Goal: Understand process/instructions: Learn about a topic

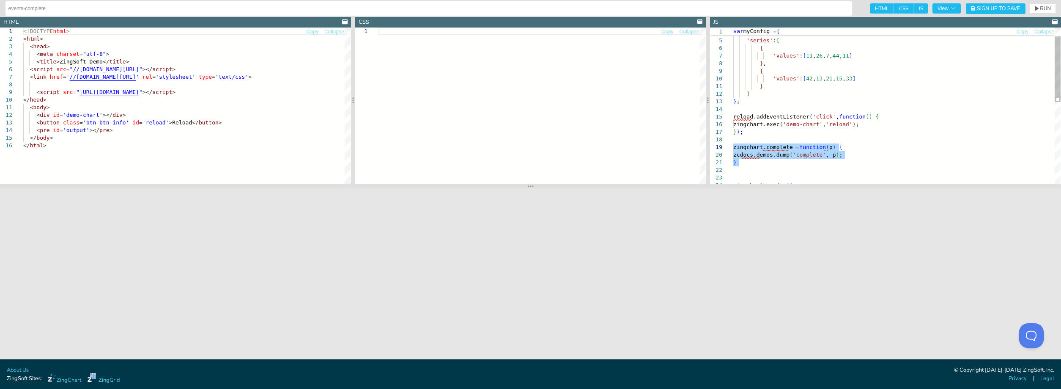
drag, startPoint x: 741, startPoint y: 162, endPoint x: 731, endPoint y: 147, distance: 18.4
click at [733, 147] on div "'legend' : { } , 'series' : [ { 'values' : [ 11 , 26 , 7 , 44 , 11 ] } , { 'val…" at bounding box center [896, 190] width 327 height 369
drag, startPoint x: 748, startPoint y: 169, endPoint x: 729, endPoint y: 119, distance: 53.4
click at [733, 119] on div "'legend' : { } , 'series' : [ { 'values' : [ 11 , 26 , 7 , 44 , 11 ] } , { 'val…" at bounding box center [896, 190] width 327 height 369
drag, startPoint x: 746, startPoint y: 167, endPoint x: 730, endPoint y: 147, distance: 25.0
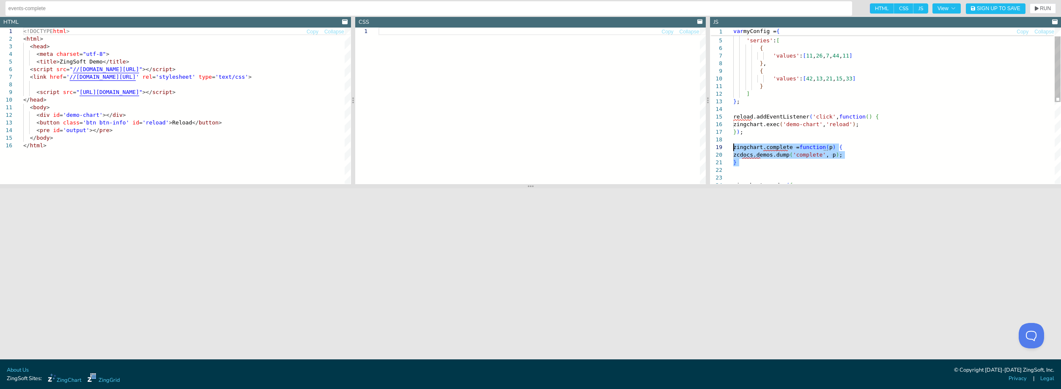
click at [733, 147] on div "'legend' : { } , 'series' : [ { 'values' : [ 11 , 26 , 7 , 44 , 11 ] } , { 'val…" at bounding box center [896, 190] width 327 height 369
click at [752, 168] on div "'legend' : { } , 'series' : [ { 'values' : [ 11 , 26 , 7 , 44 , 11 ] } , { 'val…" at bounding box center [896, 190] width 327 height 369
drag, startPoint x: 744, startPoint y: 164, endPoint x: 726, endPoint y: 150, distance: 22.7
click at [733, 150] on div "'legend' : { } , 'series' : [ { 'values' : [ 11 , 26 , 7 , 44 , 11 ] } , { 'val…" at bounding box center [896, 190] width 327 height 369
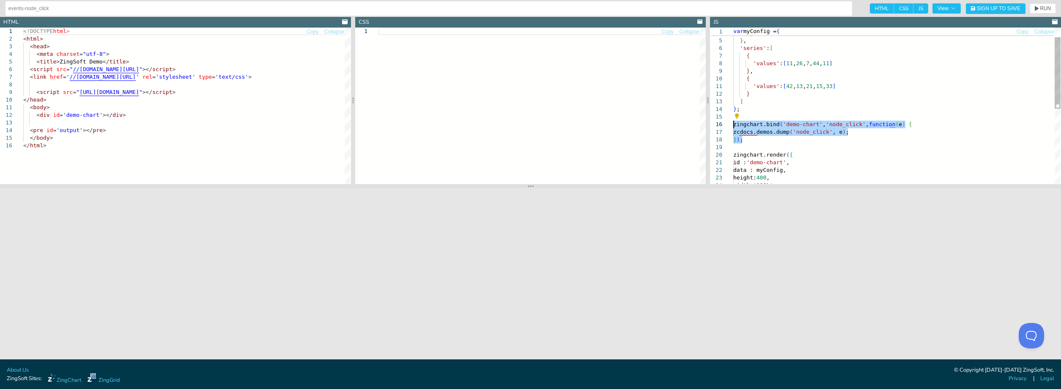
drag, startPoint x: 754, startPoint y: 140, endPoint x: 717, endPoint y: 126, distance: 39.9
click at [733, 126] on div "} ] } ; zingchart.bind ( 'demo-chart' , 'node_click' , function ( e ) { zcdocs.…" at bounding box center [896, 175] width 327 height 339
click at [768, 154] on div "} ] } ; zingchart.bind ( 'demo-chart' , 'node_click' , function ( e ) { zcdocs.…" at bounding box center [896, 175] width 327 height 339
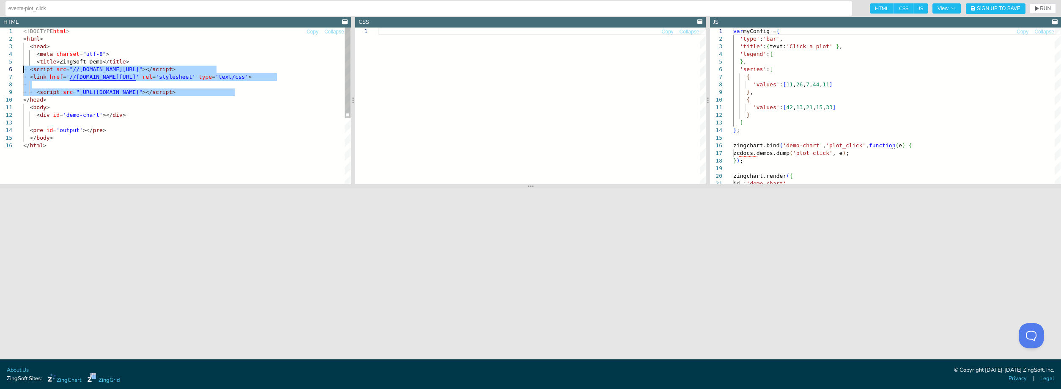
drag, startPoint x: 214, startPoint y: 92, endPoint x: 14, endPoint y: 68, distance: 201.5
click at [23, 68] on div "<!DOCTYPE html > < html > < head > < meta charset = "utf-8" > < title > ZingSof…" at bounding box center [186, 162] width 327 height 270
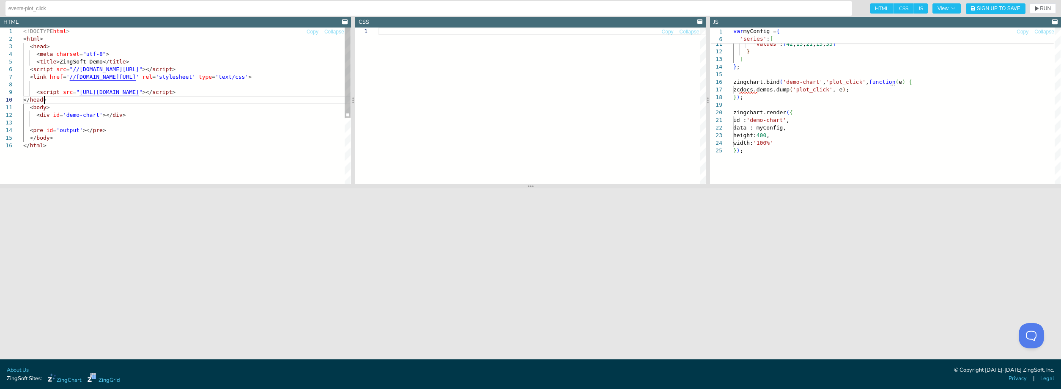
click at [54, 99] on div "<!DOCTYPE html > < html > < head > < meta charset = "utf-8" > < title > ZingSof…" at bounding box center [186, 162] width 327 height 270
click at [29, 48] on div "<!DOCTYPE html > < html > < head > < meta charset = "utf-8" > < title > ZingSof…" at bounding box center [186, 162] width 327 height 270
click at [52, 98] on div "<!DOCTYPE html > < html > < head > < meta charset = "utf-8" > < title > ZingSof…" at bounding box center [186, 162] width 327 height 270
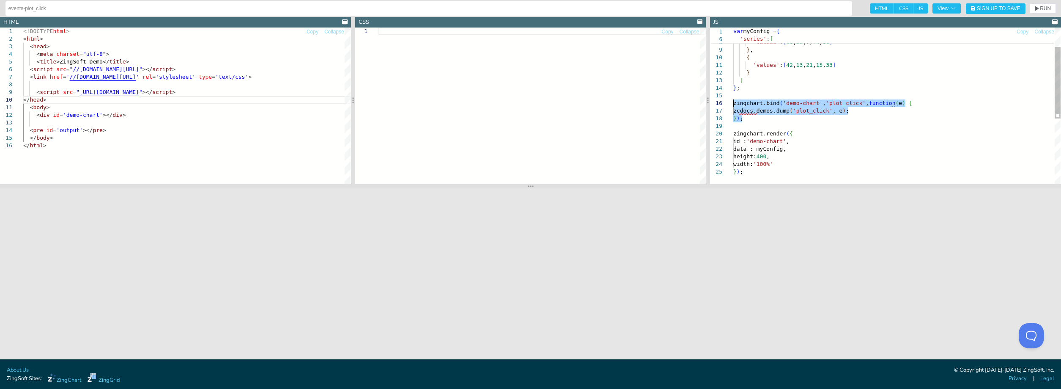
drag, startPoint x: 746, startPoint y: 119, endPoint x: 729, endPoint y: 104, distance: 22.5
click at [733, 104] on div "} , { 'values' : [ 42 , 13 , 21 , 15 , 33 ] } ] } ; zingchart.bind ( 'demo-char…" at bounding box center [896, 154] width 327 height 339
click at [840, 101] on div "} , { 'values' : [ 42 , 13 , 21 , 15 , 33 ] } ] } ; zingchart.bind ( 'demo-char…" at bounding box center [896, 154] width 327 height 339
click at [835, 102] on div "} , { 'values' : [ 42 , 13 , 21 , 15 , 33 ] } ] } ; zingchart.bind ( 'demo-char…" at bounding box center [896, 154] width 327 height 339
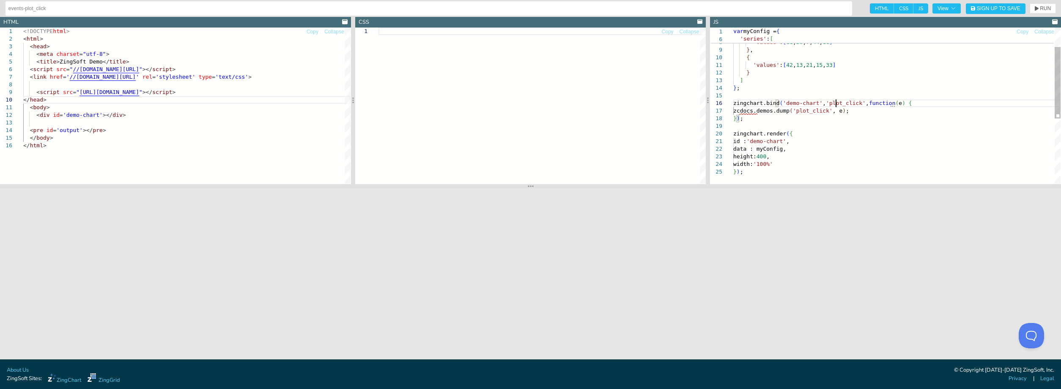
click at [836, 102] on div "} , { 'values' : [ 42 , 13 , 21 , 15 , 33 ] } ] } ; zingchart.bind ( 'demo-char…" at bounding box center [896, 154] width 327 height 339
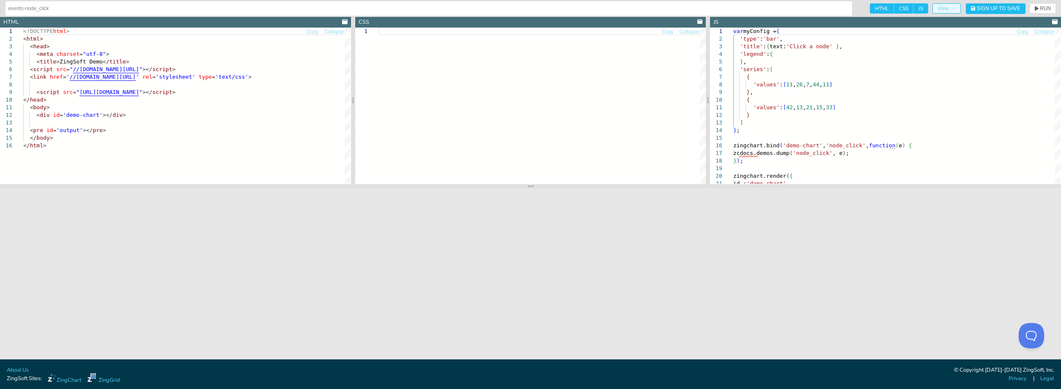
click at [948, 9] on span "View" at bounding box center [946, 8] width 18 height 5
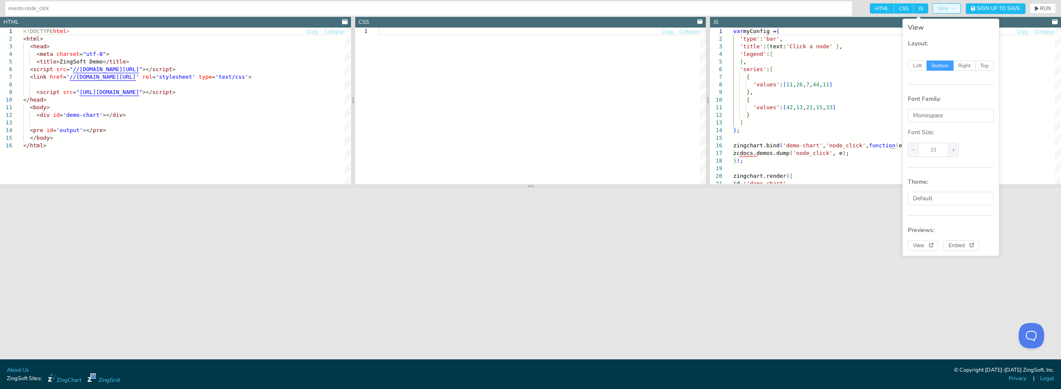
click at [950, 11] on span "View" at bounding box center [946, 8] width 18 height 5
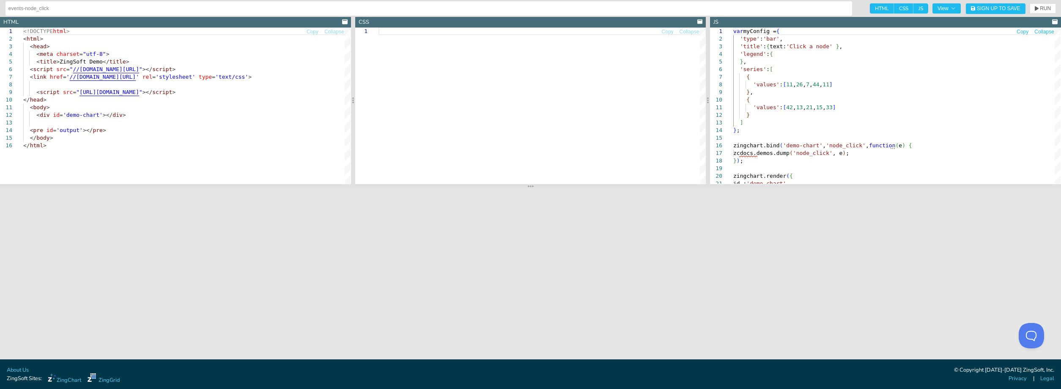
click at [1041, 33] on span "Collapse" at bounding box center [1044, 31] width 20 height 5
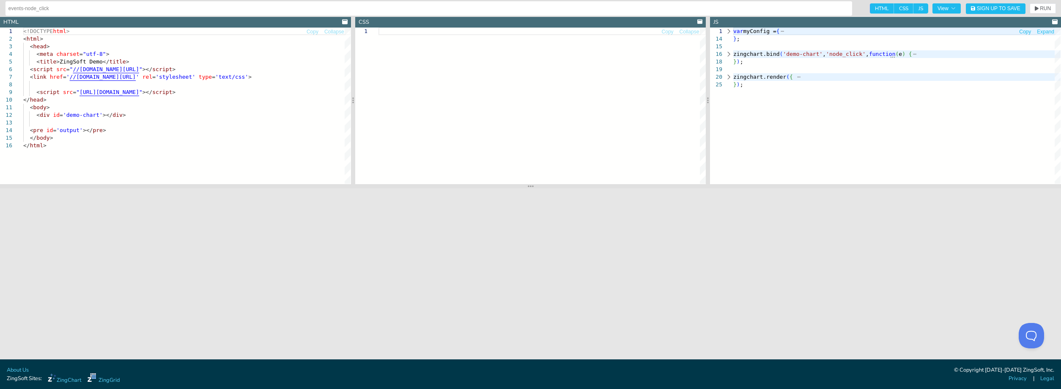
click at [1042, 32] on span "Expand" at bounding box center [1045, 31] width 17 height 5
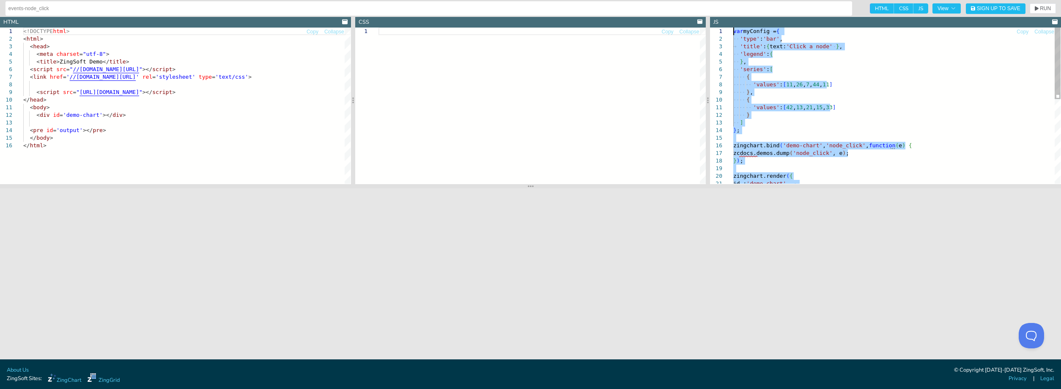
drag, startPoint x: 757, startPoint y: 152, endPoint x: 718, endPoint y: 11, distance: 146.9
click at [733, 27] on div "} ; [PERSON_NAME].bind ( 'demo-chart' , 'node_click' , function ( e ) { zcdocs.…" at bounding box center [896, 196] width 327 height 339
